Goal: Task Accomplishment & Management: Use online tool/utility

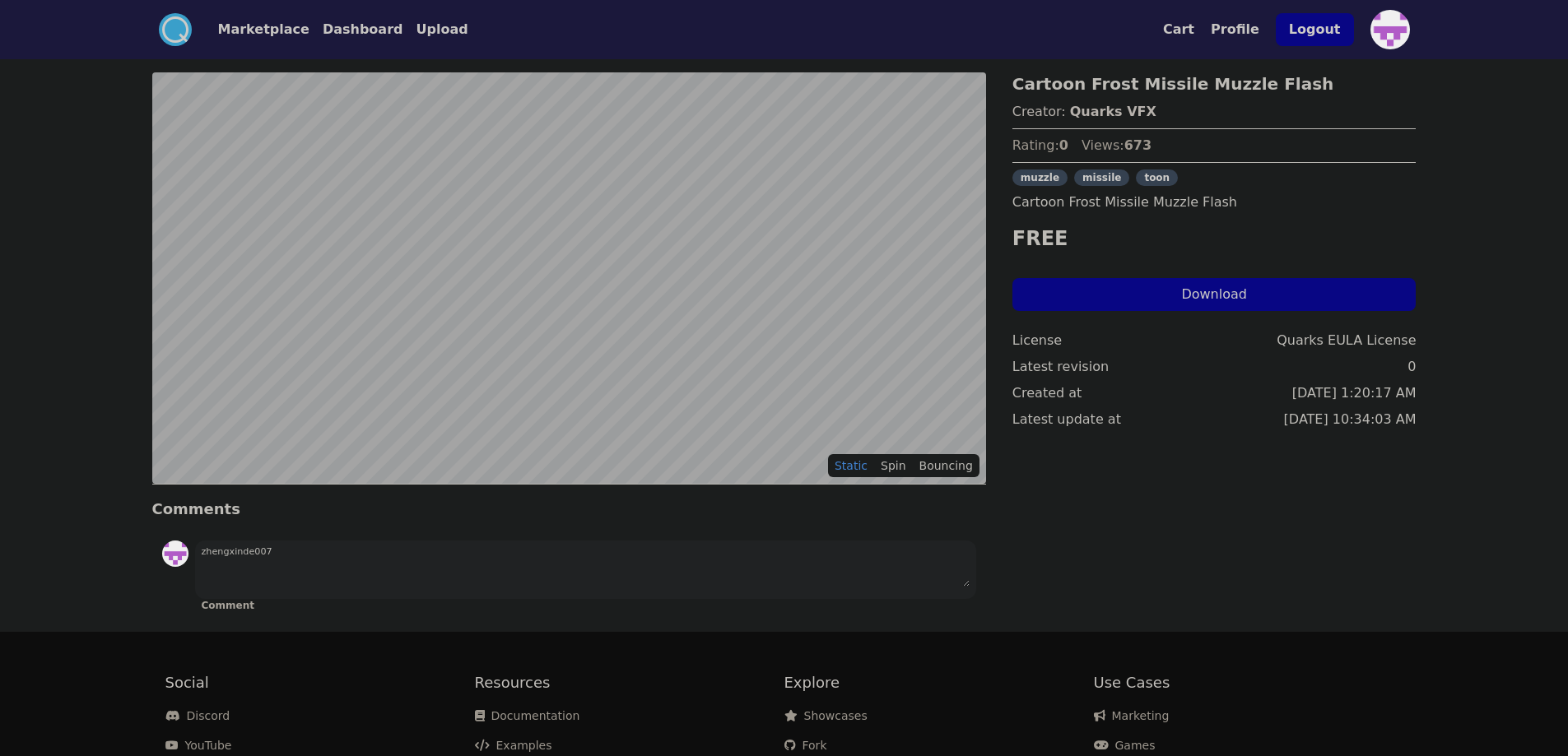
click at [345, 30] on button "Dashboard" at bounding box center [363, 29] width 81 height 19
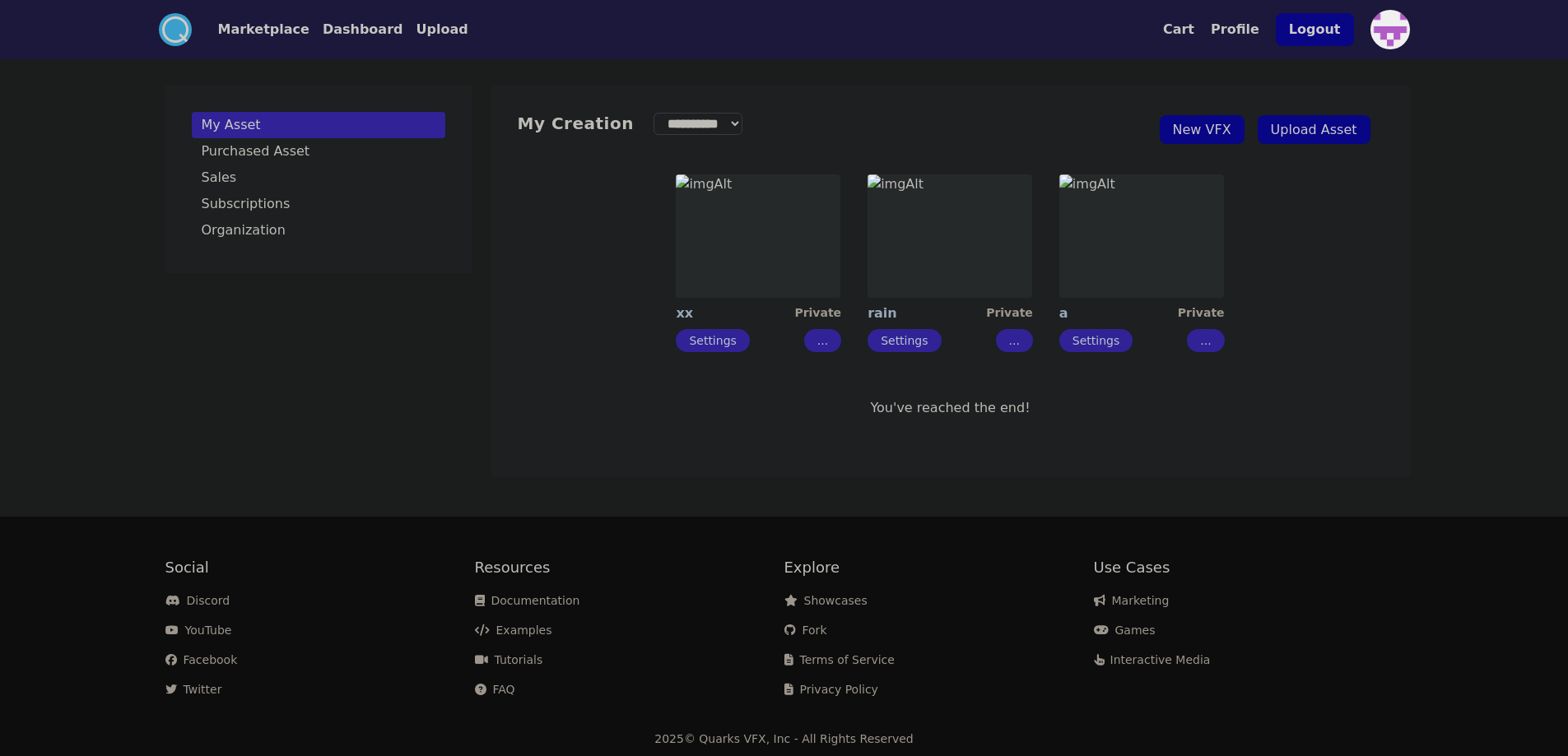
click at [752, 248] on img at bounding box center [757, 236] width 165 height 124
click at [362, 22] on button "Dashboard" at bounding box center [363, 29] width 81 height 19
click at [1189, 291] on img at bounding box center [1141, 236] width 165 height 124
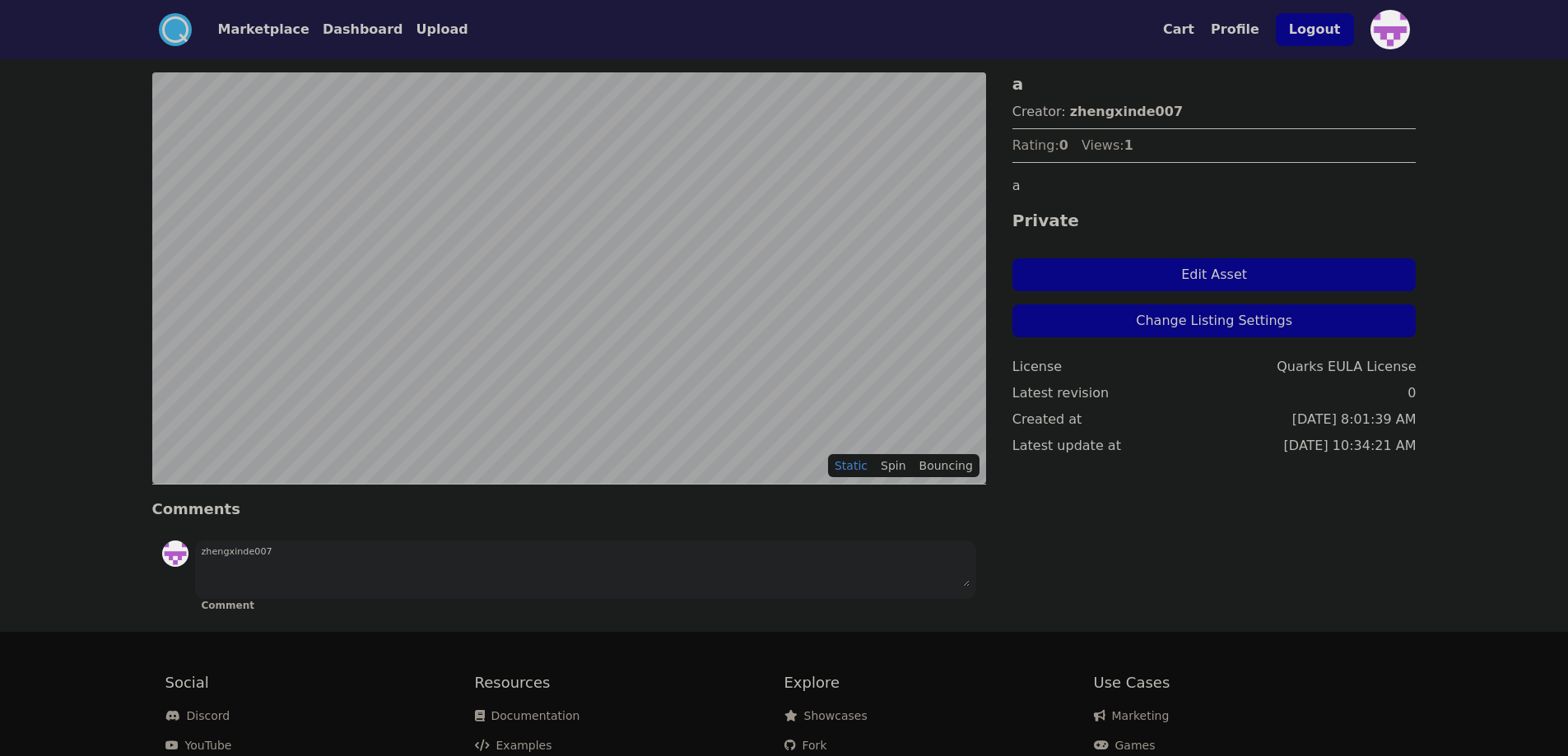
click at [1236, 272] on button "Edit Asset" at bounding box center [1214, 275] width 404 height 33
